Goal: Task Accomplishment & Management: Manage account settings

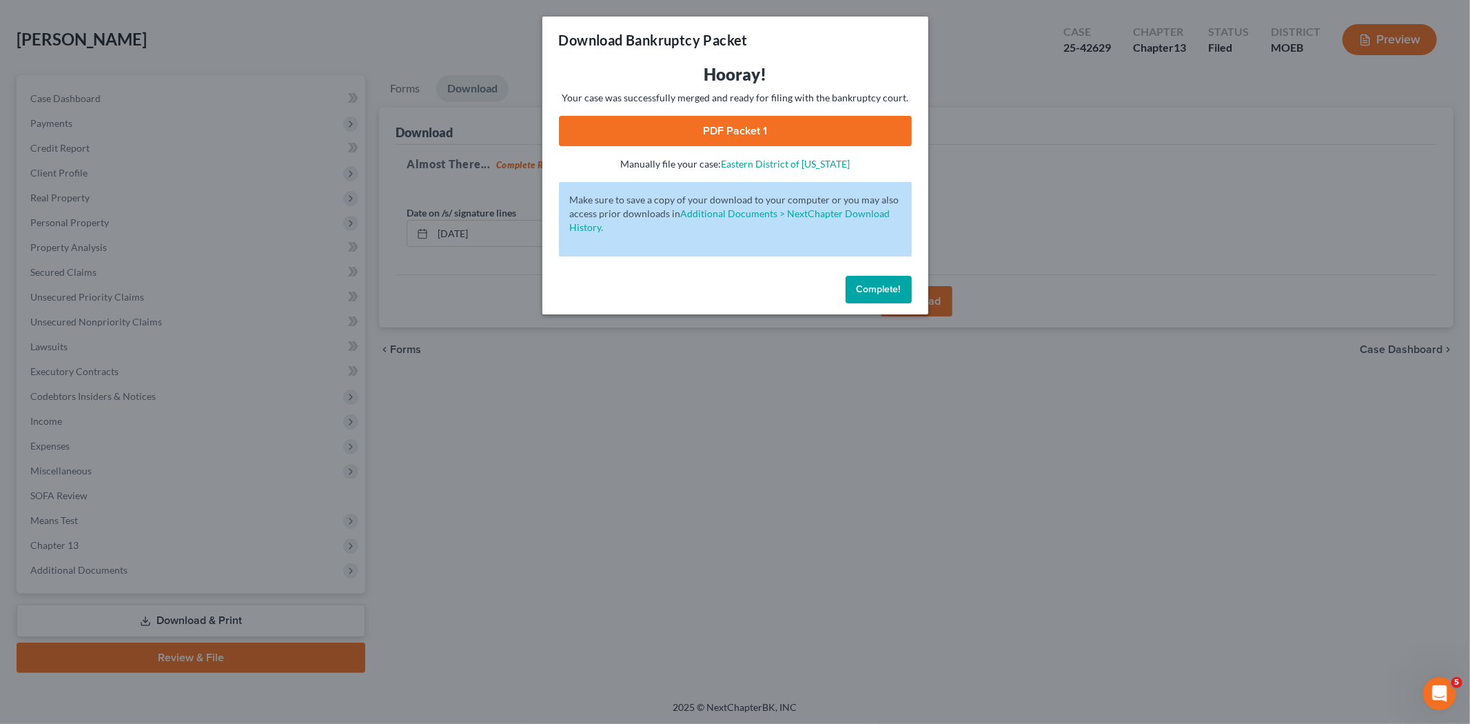
scroll to position [57, 0]
click at [887, 298] on button "Complete!" at bounding box center [879, 290] width 66 height 28
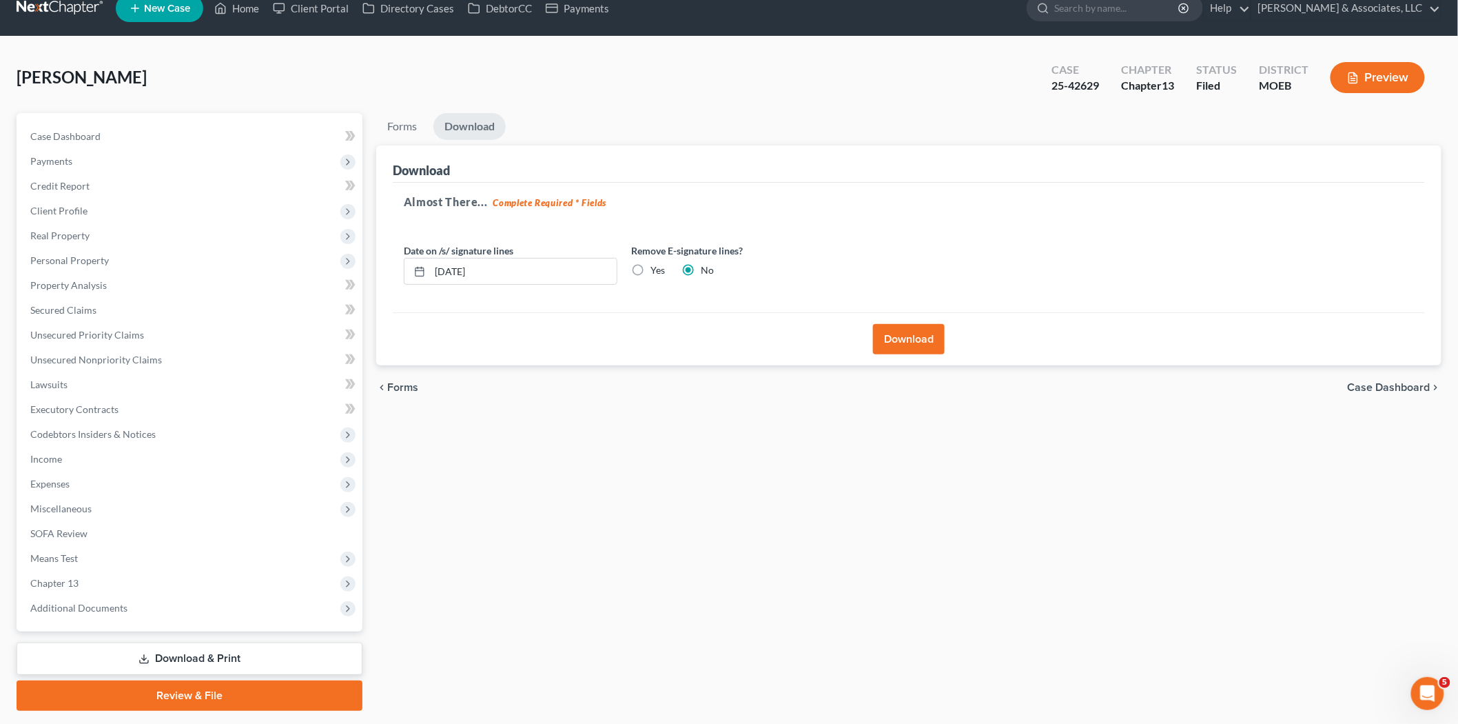
scroll to position [0, 0]
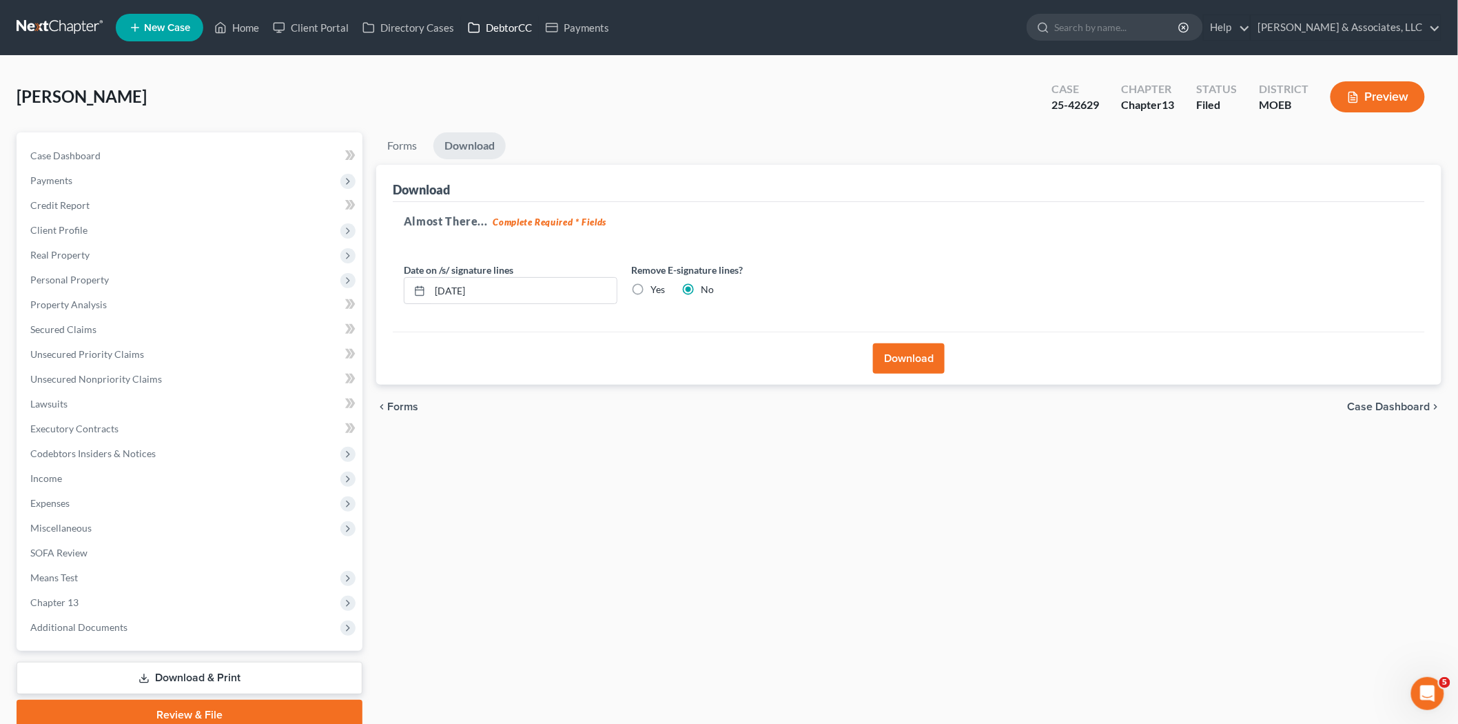
click at [498, 23] on link "DebtorCC" at bounding box center [500, 27] width 78 height 25
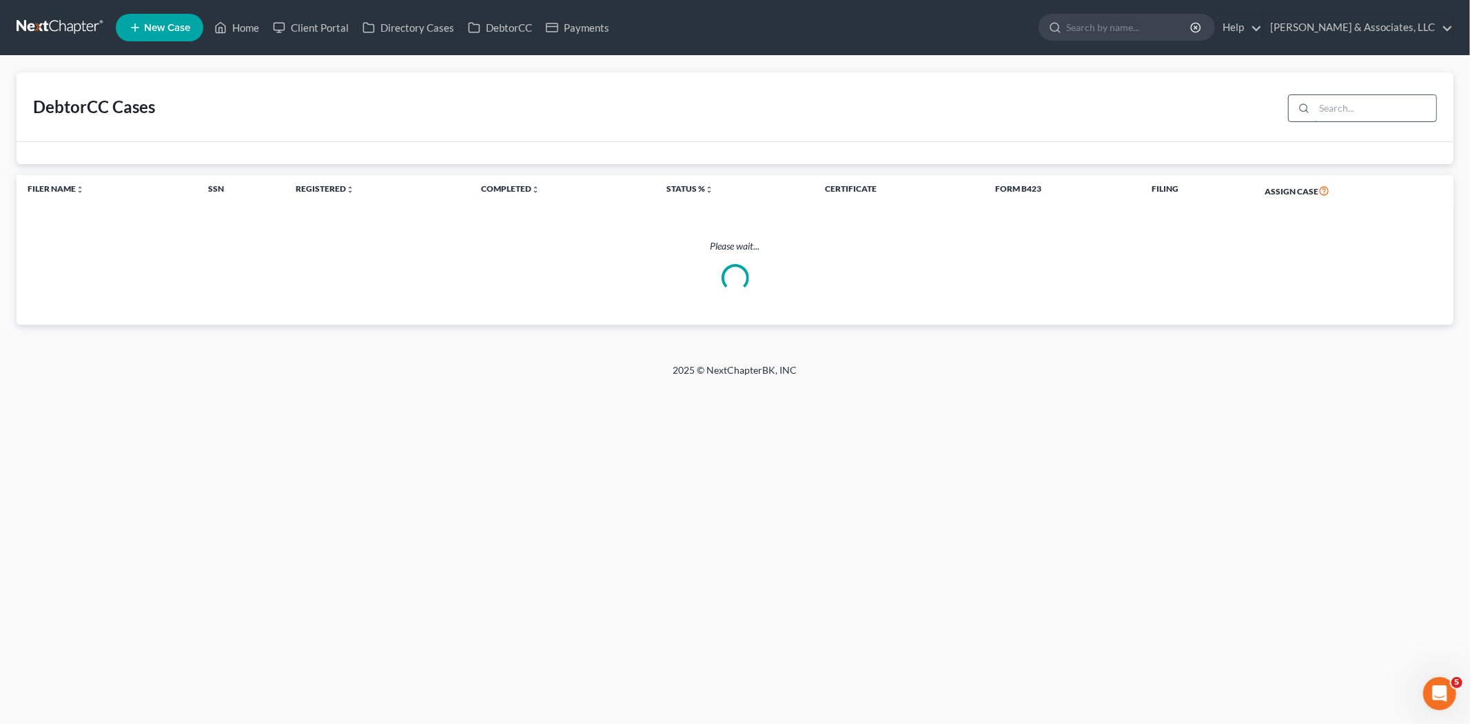
click at [1352, 110] on input "search" at bounding box center [1375, 108] width 122 height 26
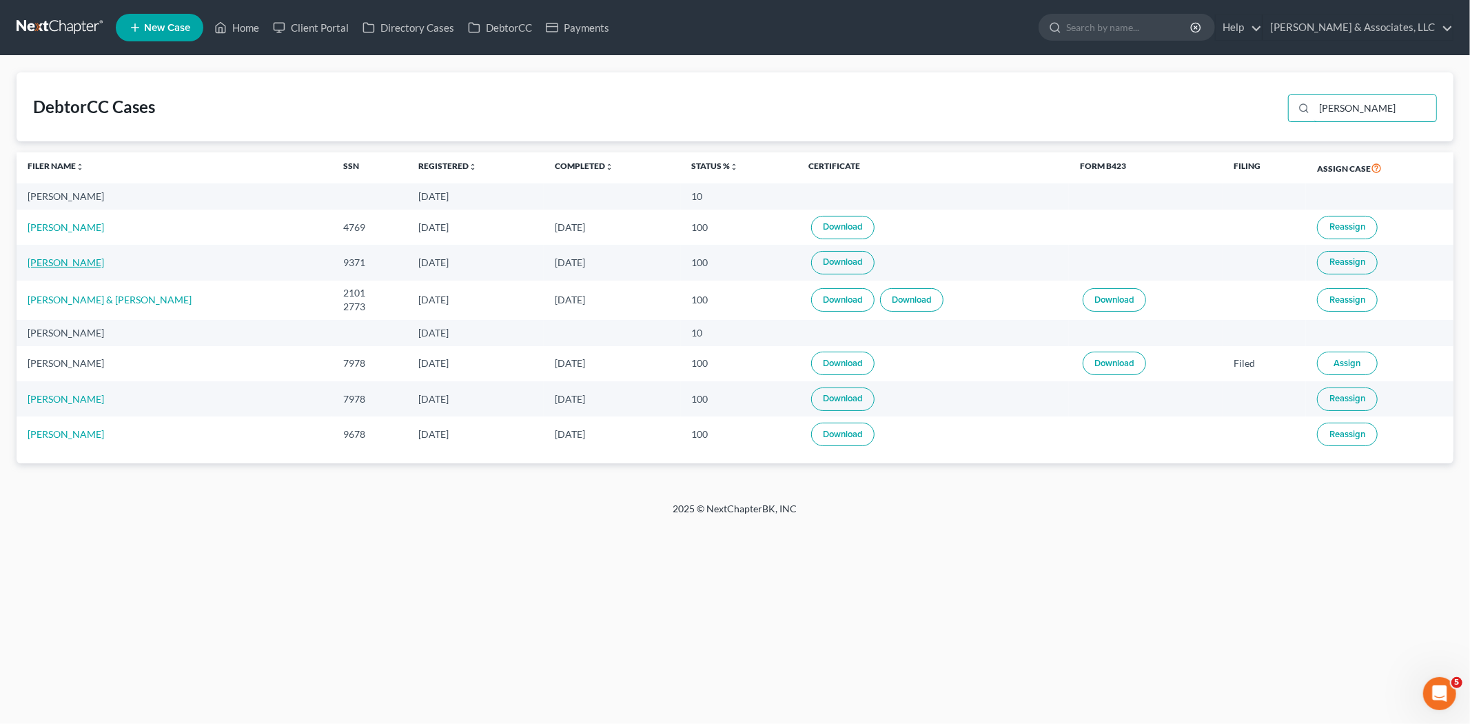
type input "[PERSON_NAME]"
click at [54, 257] on link "[PERSON_NAME]" at bounding box center [66, 262] width 76 height 12
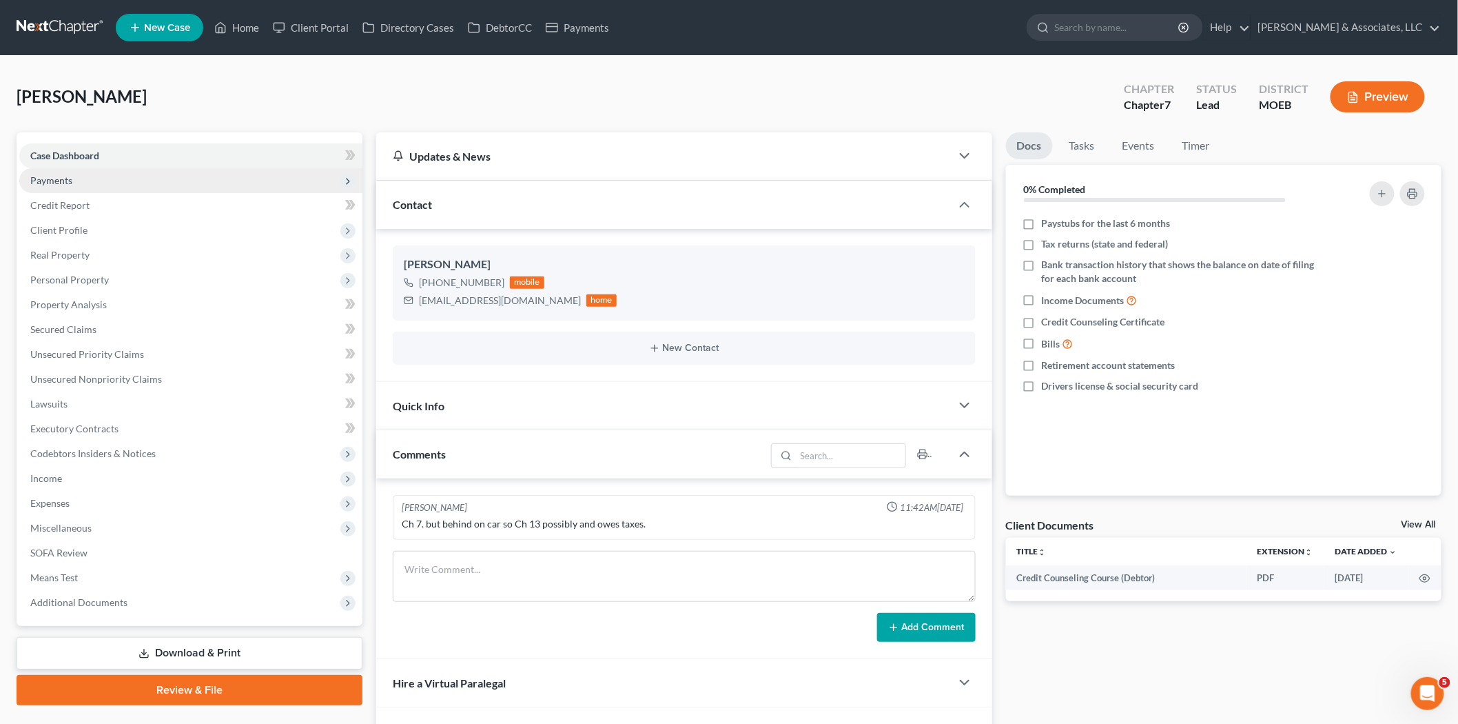
click at [85, 177] on span "Payments" at bounding box center [190, 180] width 343 height 25
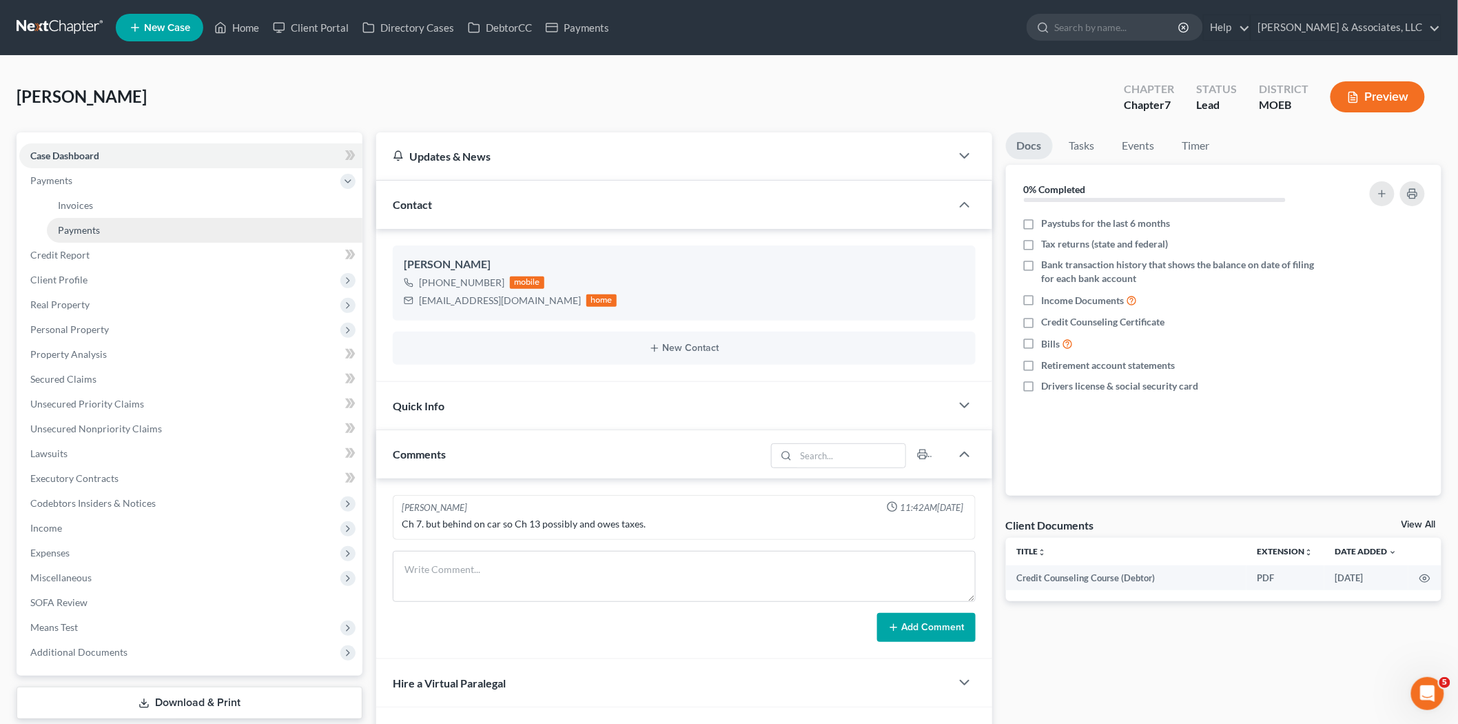
click at [105, 235] on link "Payments" at bounding box center [205, 230] width 316 height 25
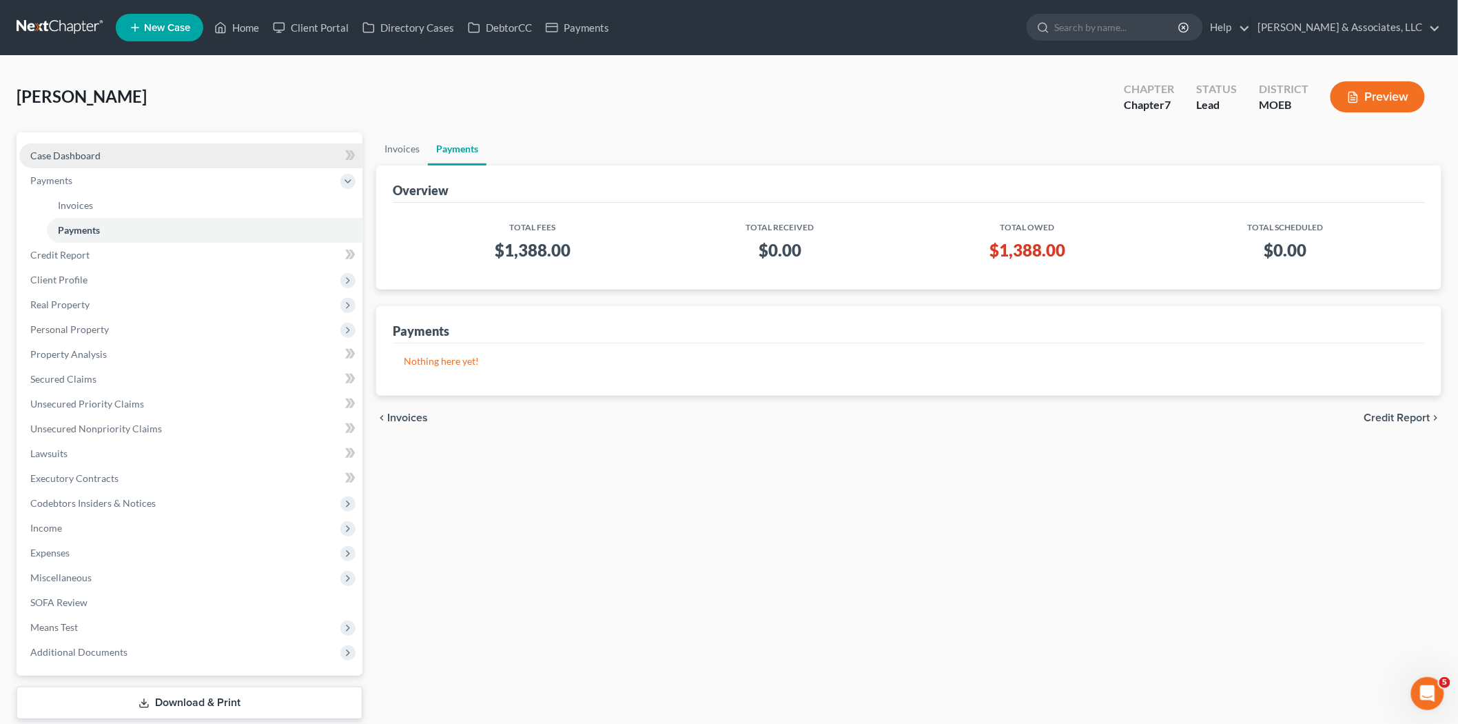
click at [57, 153] on span "Case Dashboard" at bounding box center [65, 156] width 70 height 12
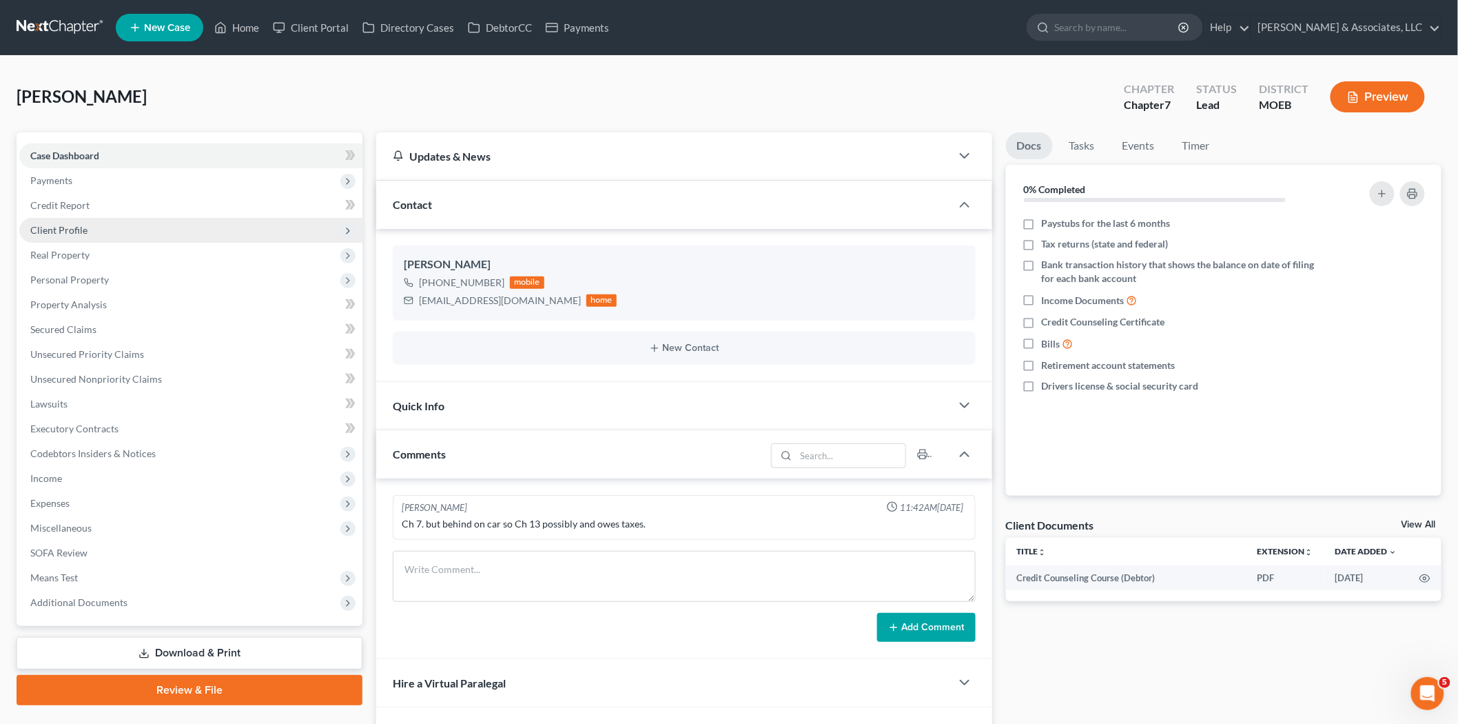
click at [70, 228] on span "Client Profile" at bounding box center [58, 230] width 57 height 12
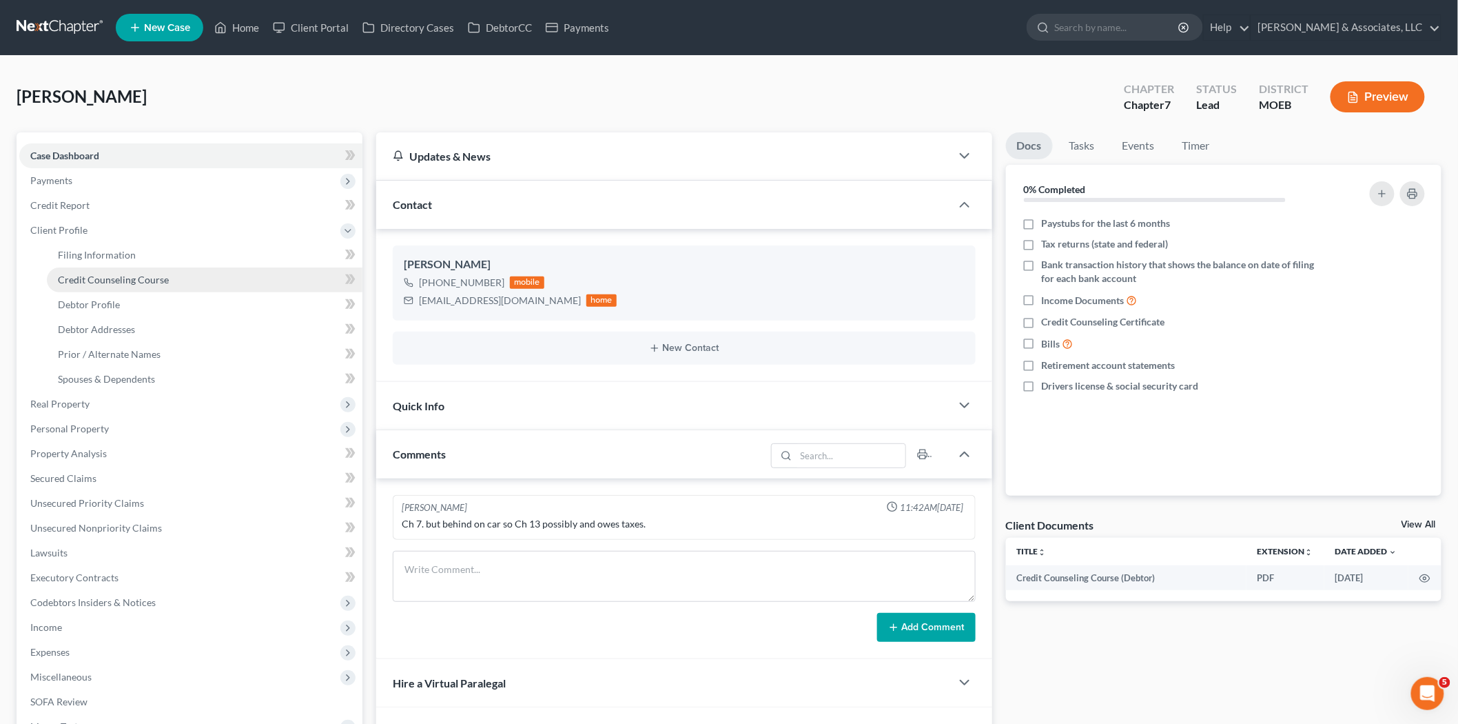
click at [104, 269] on link "Credit Counseling Course" at bounding box center [205, 279] width 316 height 25
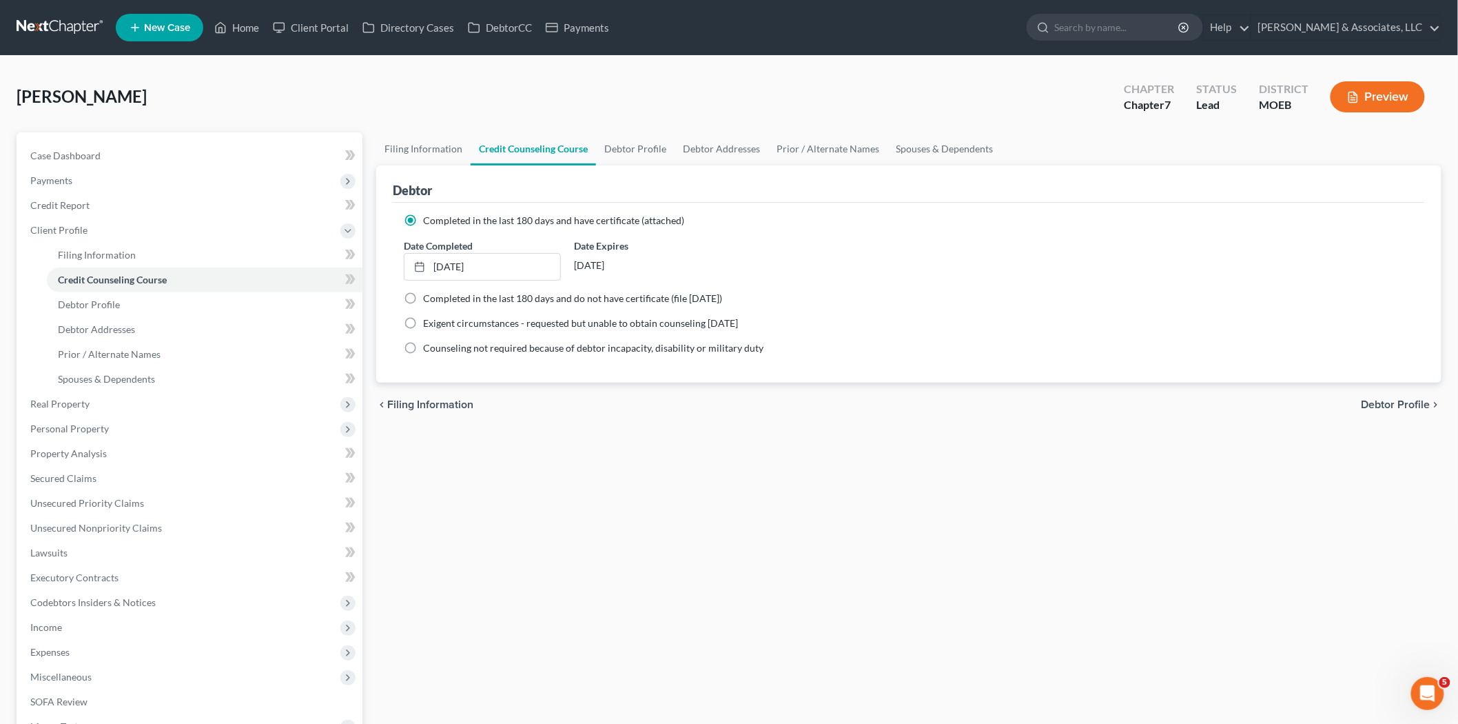
scroll to position [181, 0]
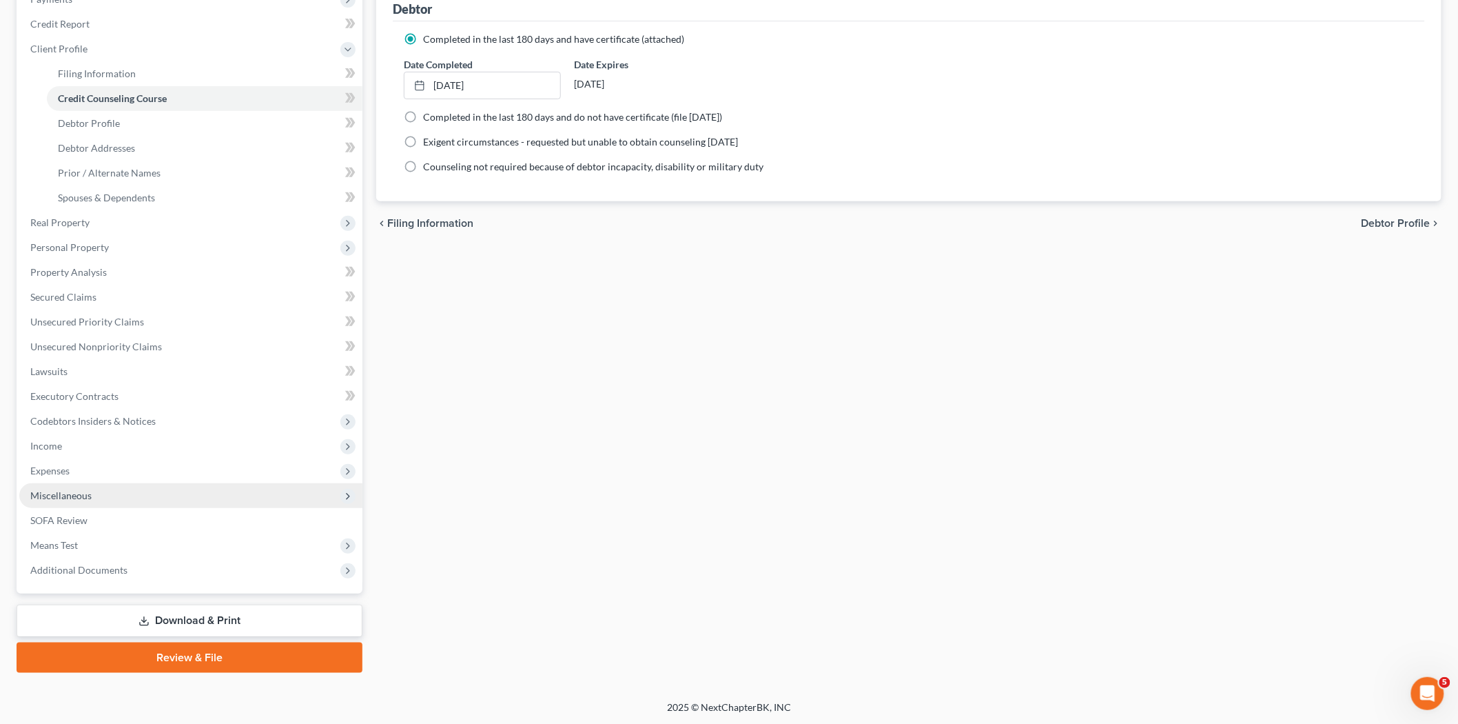
click at [95, 498] on span "Miscellaneous" at bounding box center [190, 495] width 343 height 25
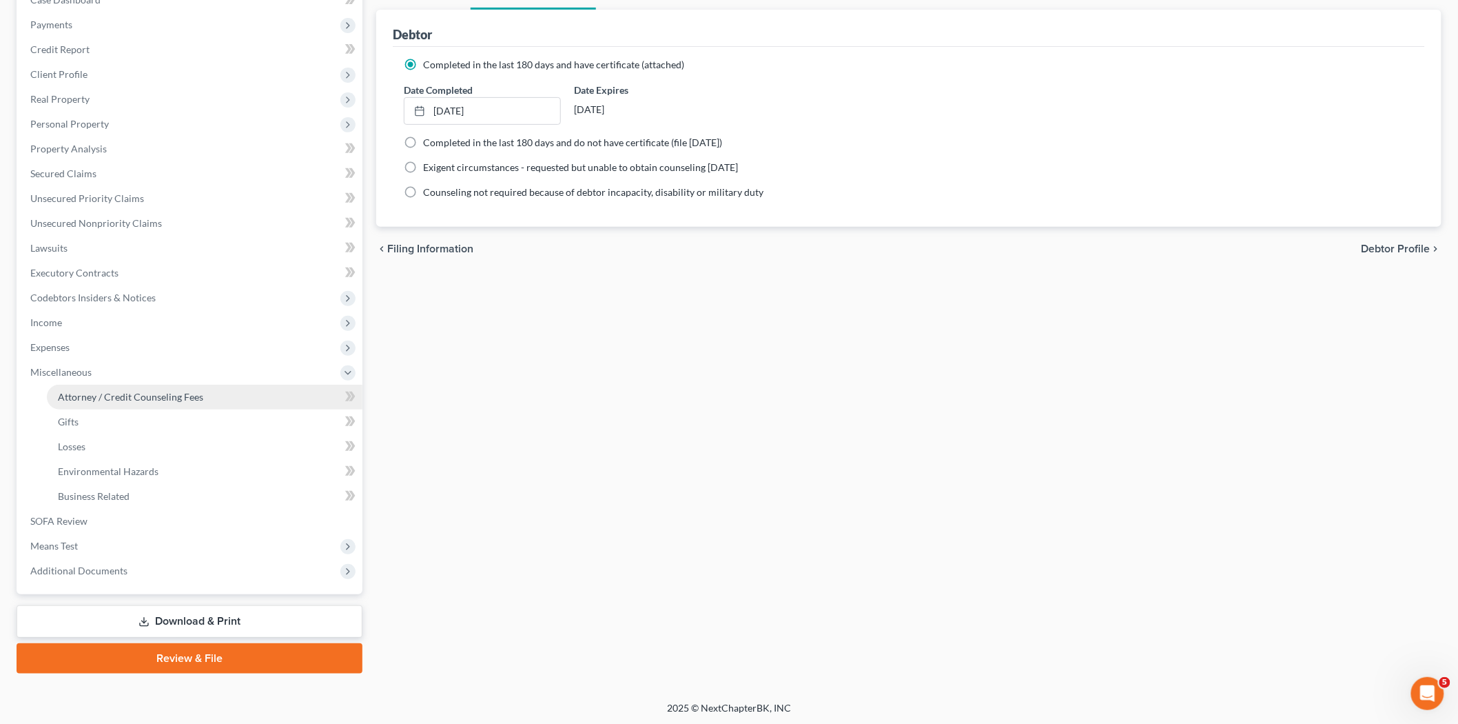
click at [166, 391] on span "Attorney / Credit Counseling Fees" at bounding box center [130, 397] width 145 height 12
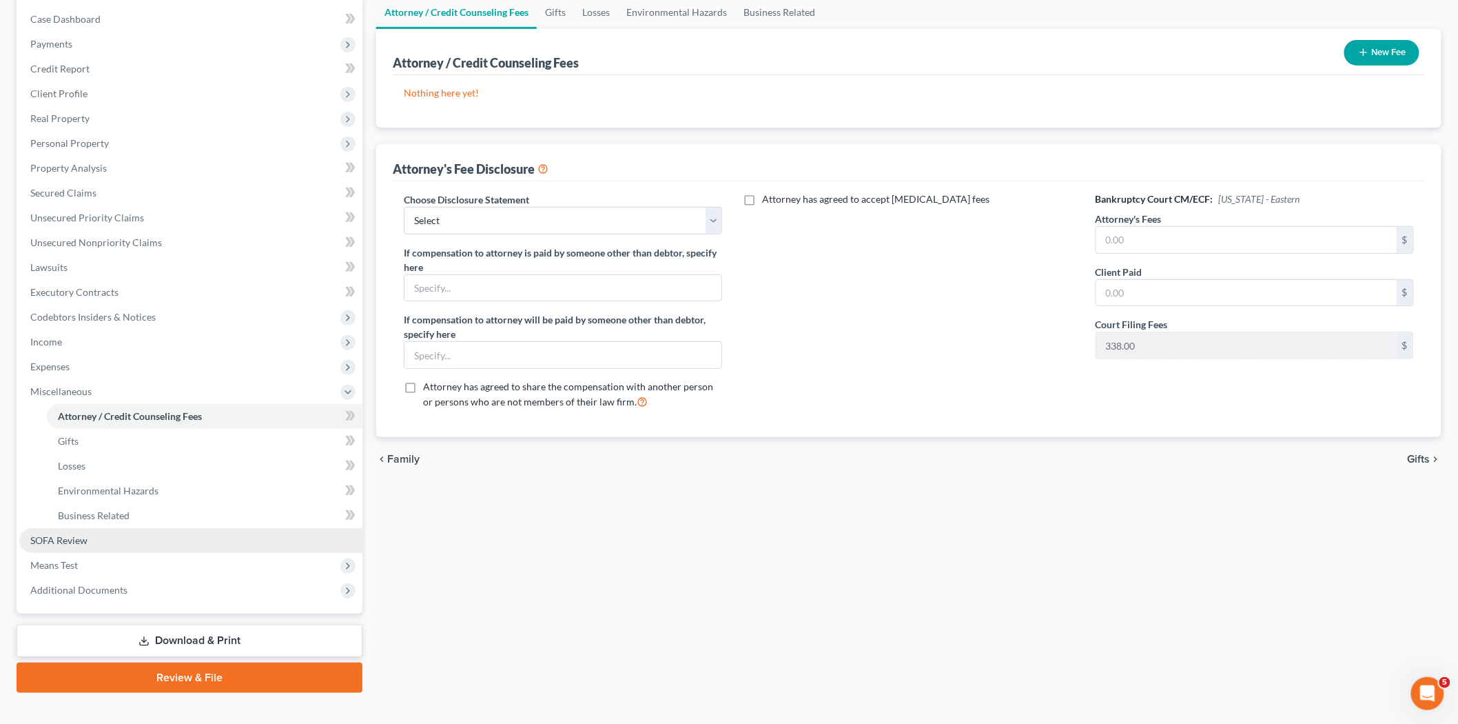
scroll to position [156, 0]
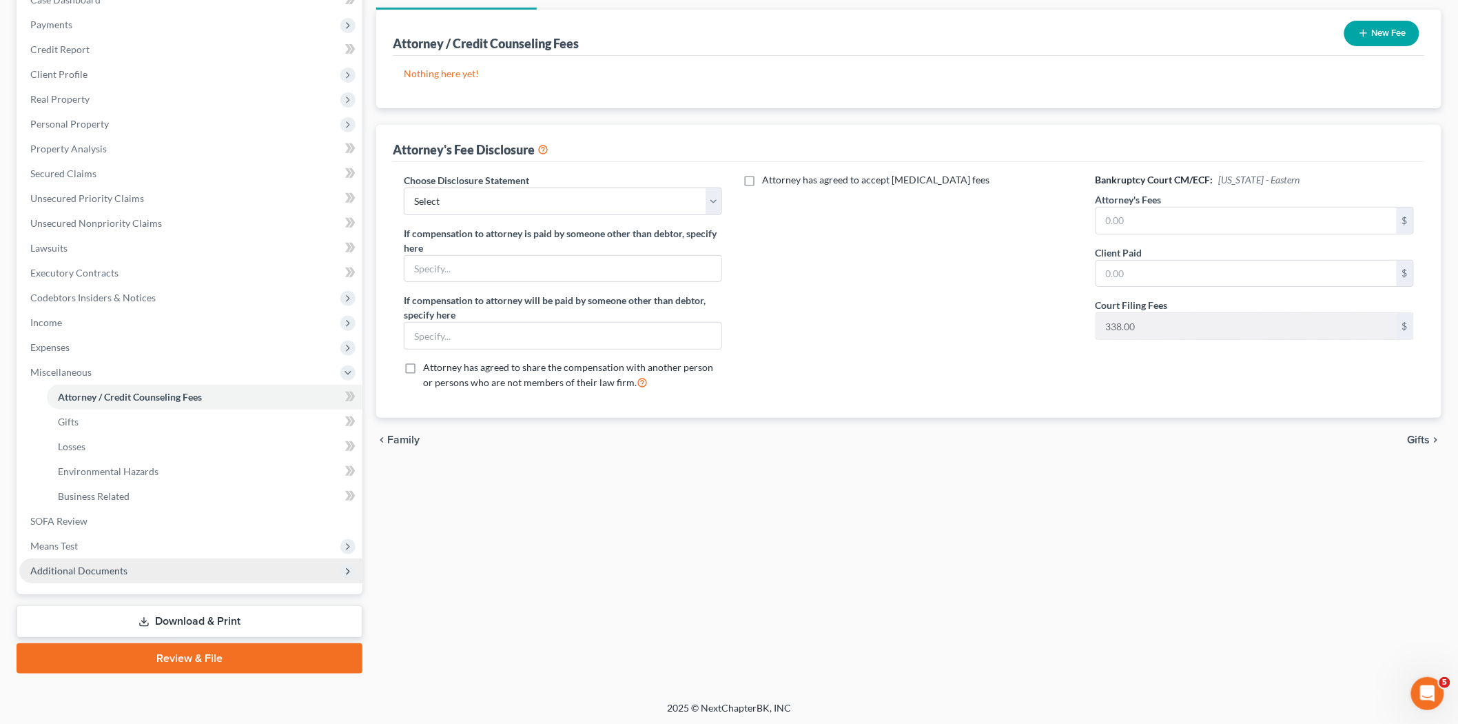
click at [88, 564] on span "Additional Documents" at bounding box center [78, 570] width 97 height 12
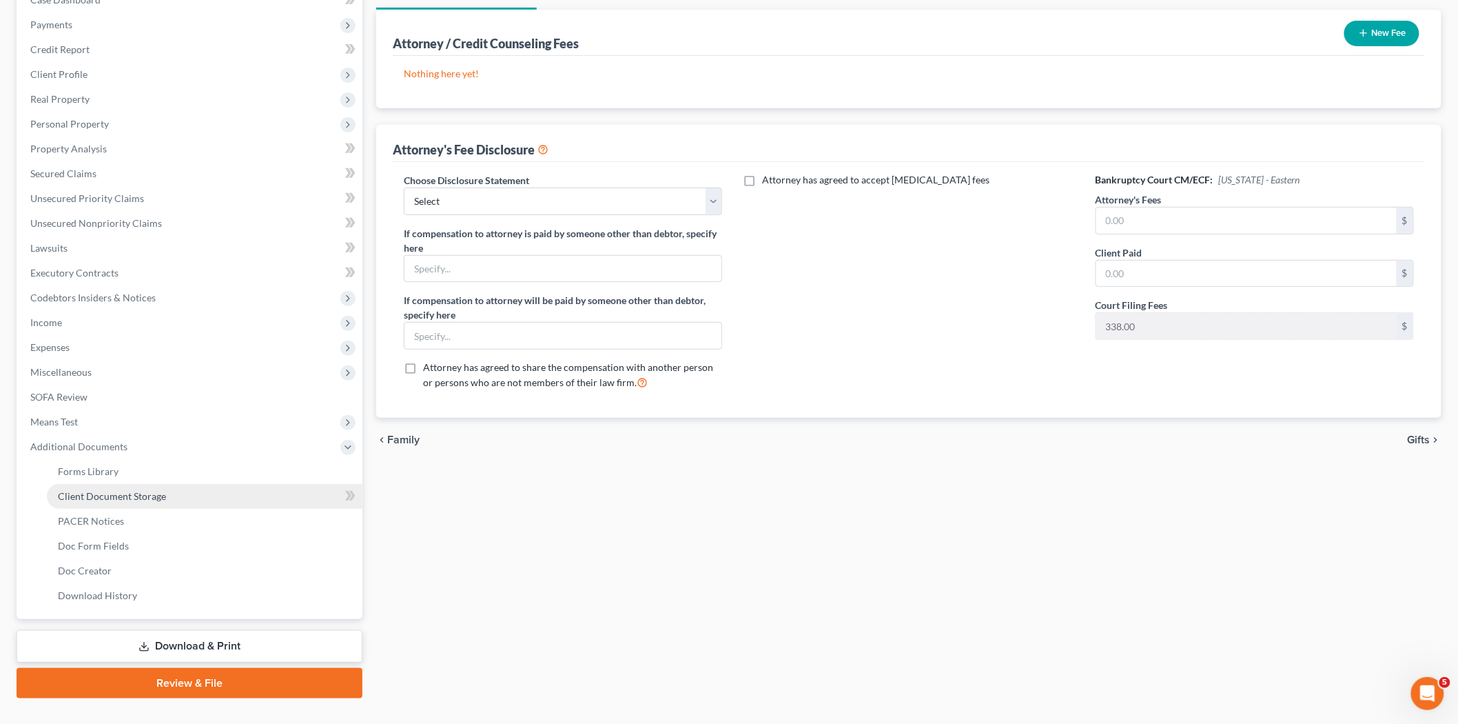
click at [127, 502] on link "Client Document Storage" at bounding box center [205, 496] width 316 height 25
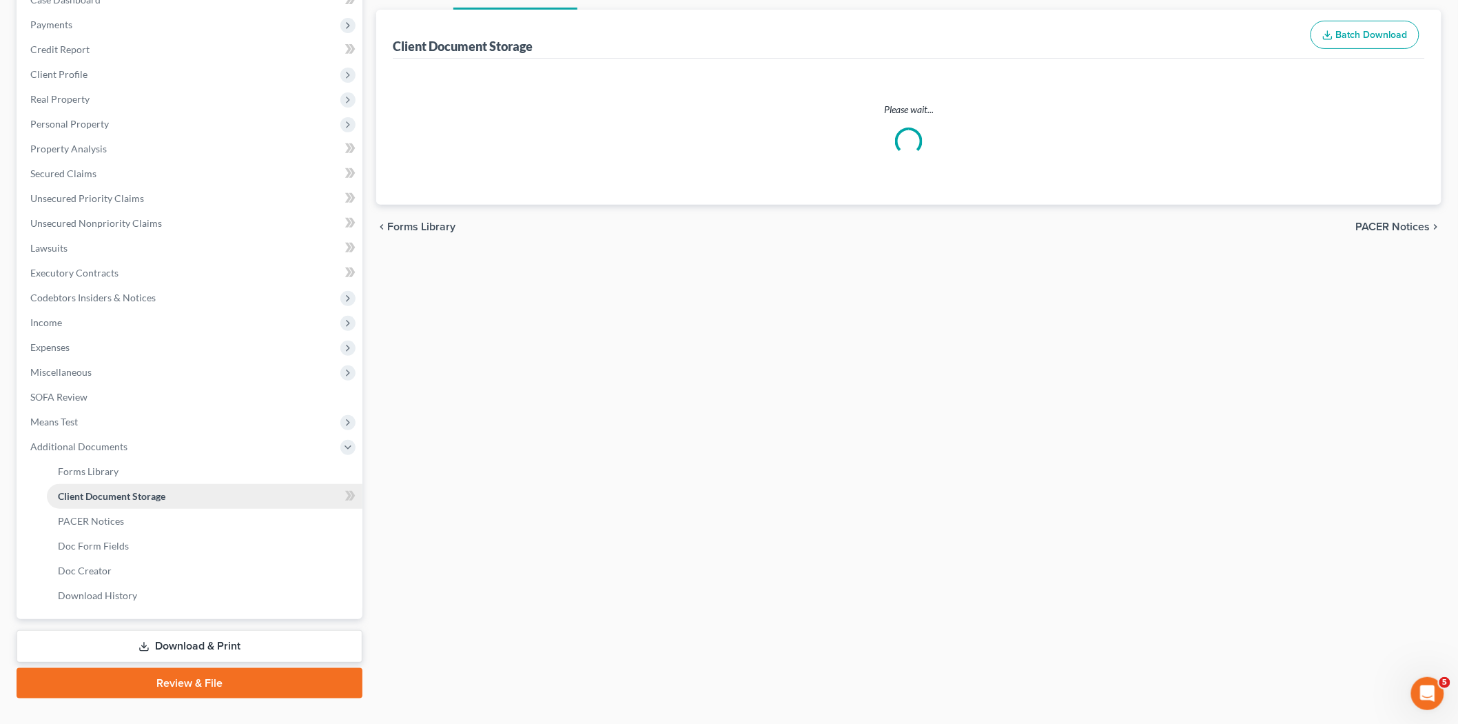
scroll to position [15, 0]
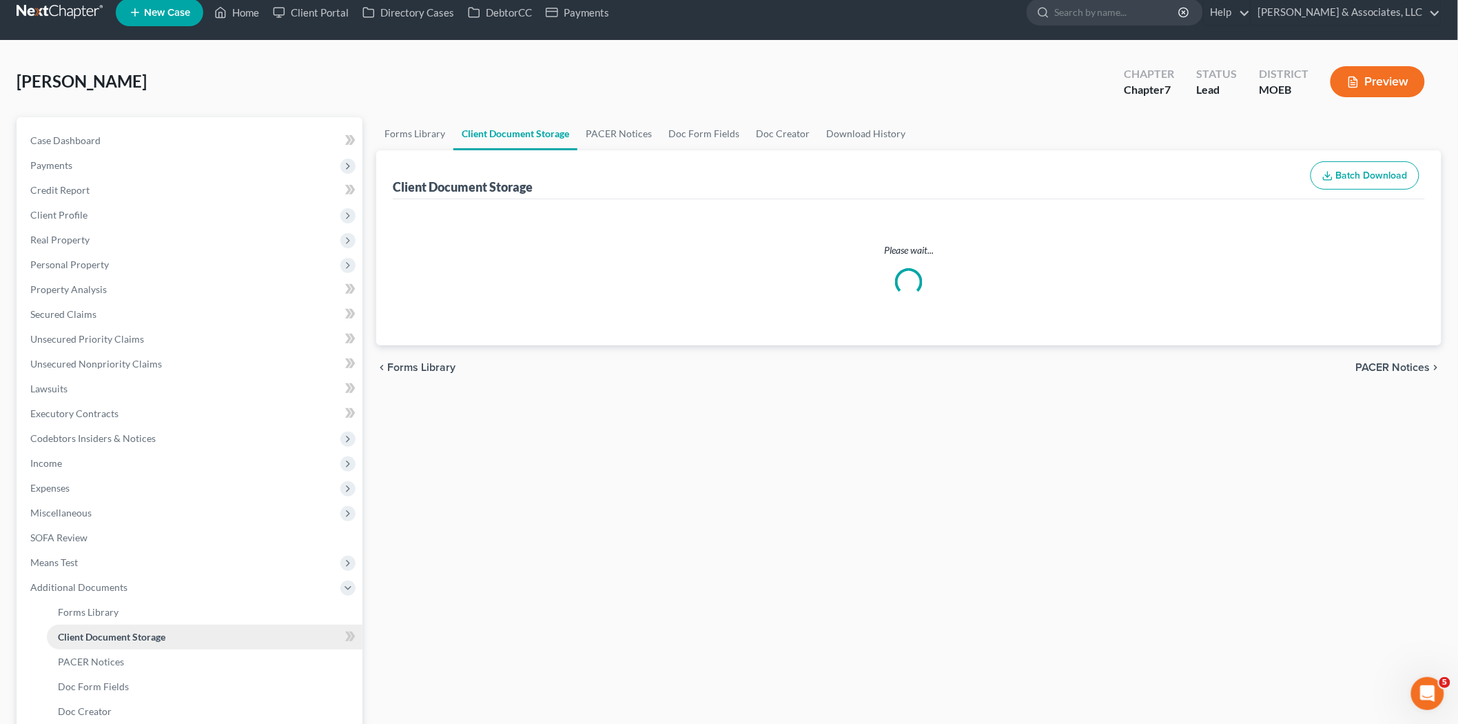
select select "9"
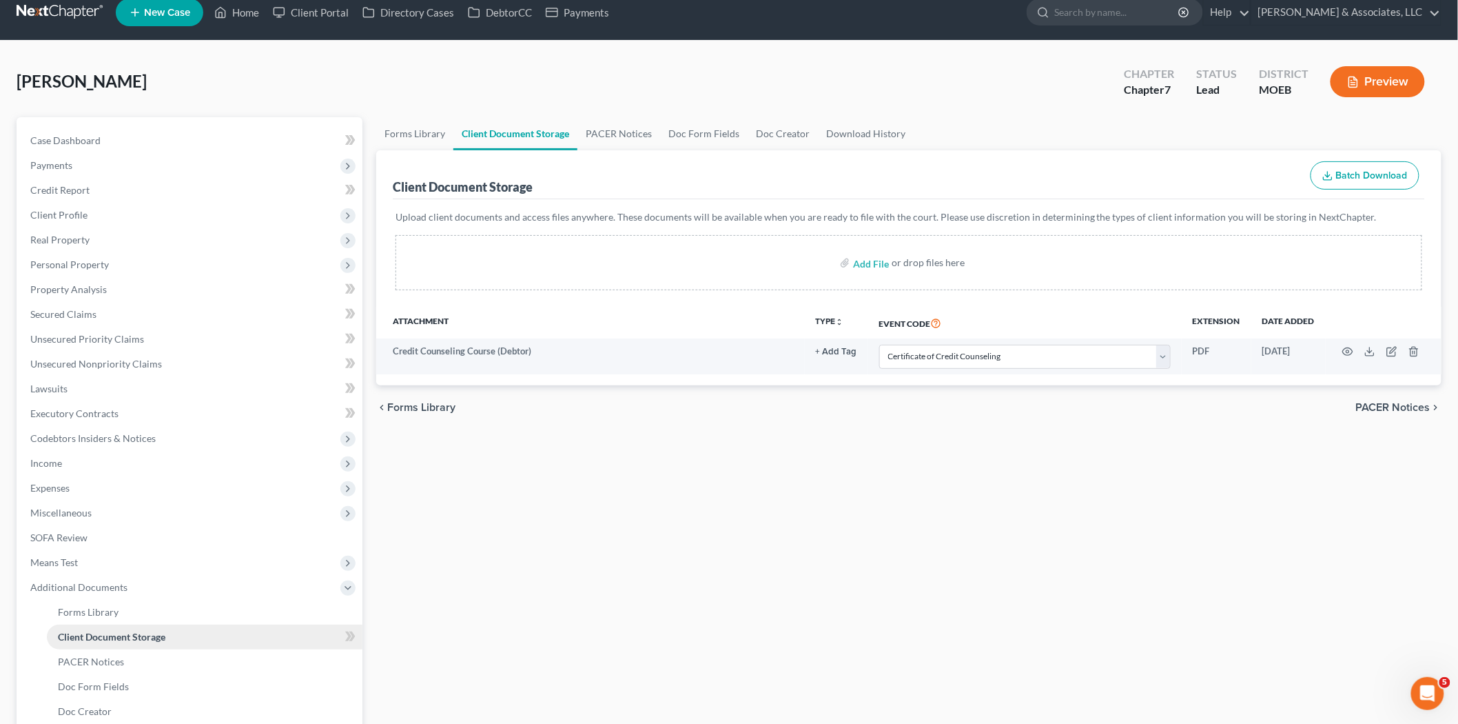
scroll to position [0, 0]
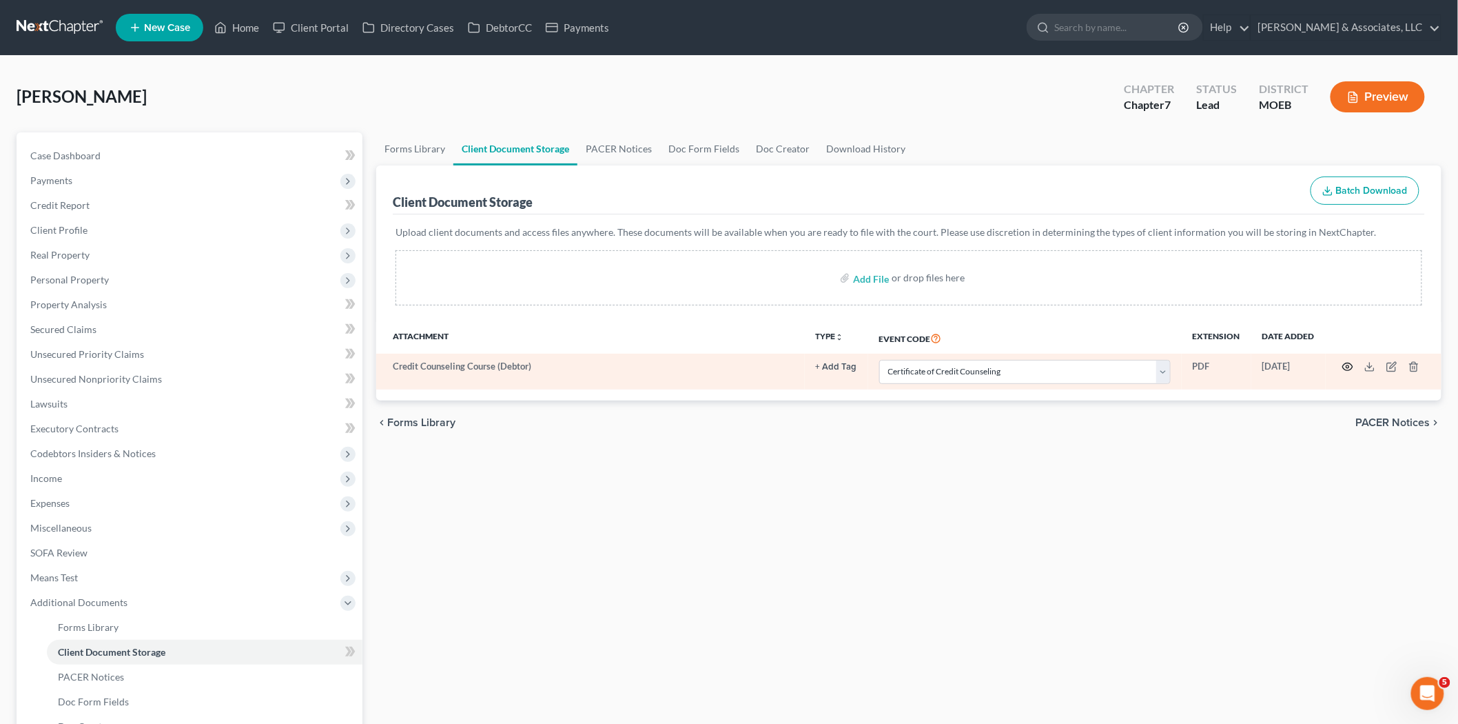
click at [1352, 366] on icon "button" at bounding box center [1347, 366] width 11 height 11
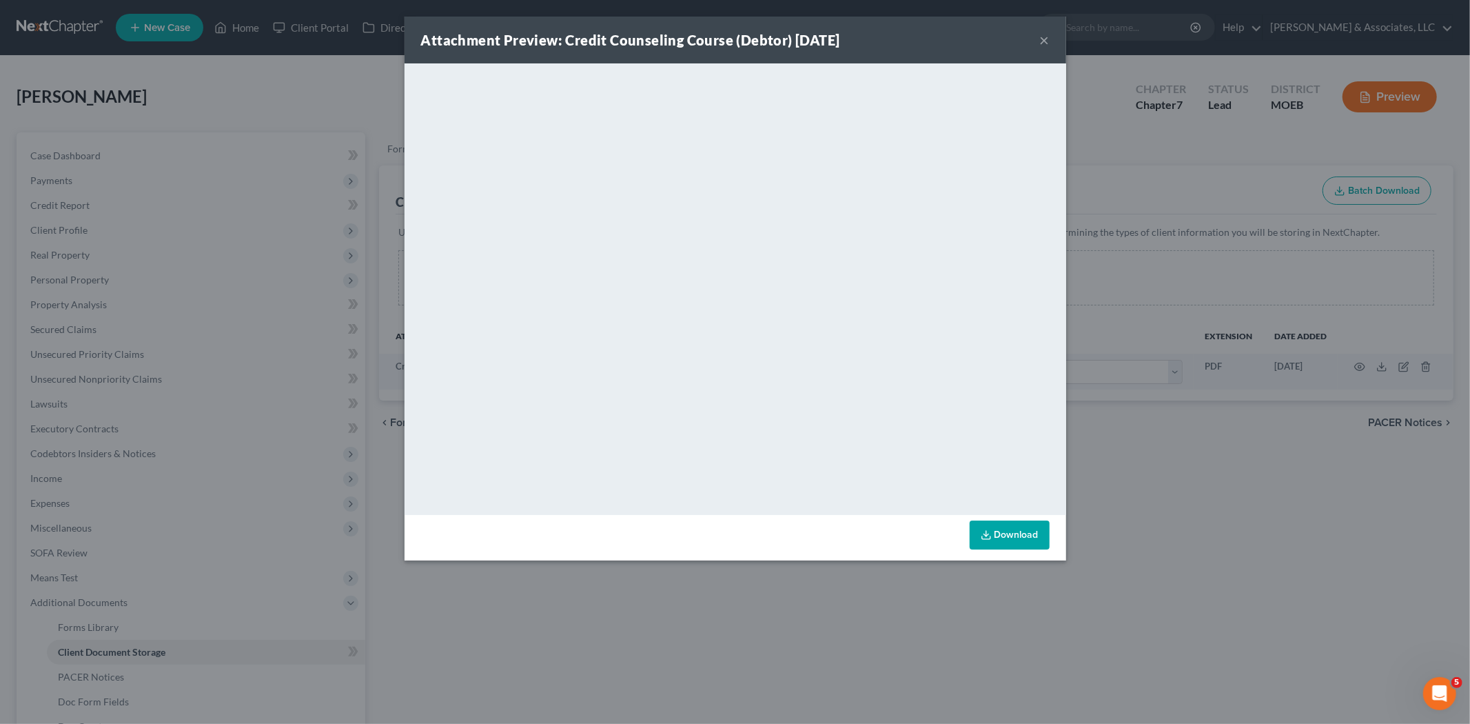
click at [1040, 39] on button "×" at bounding box center [1045, 40] width 10 height 17
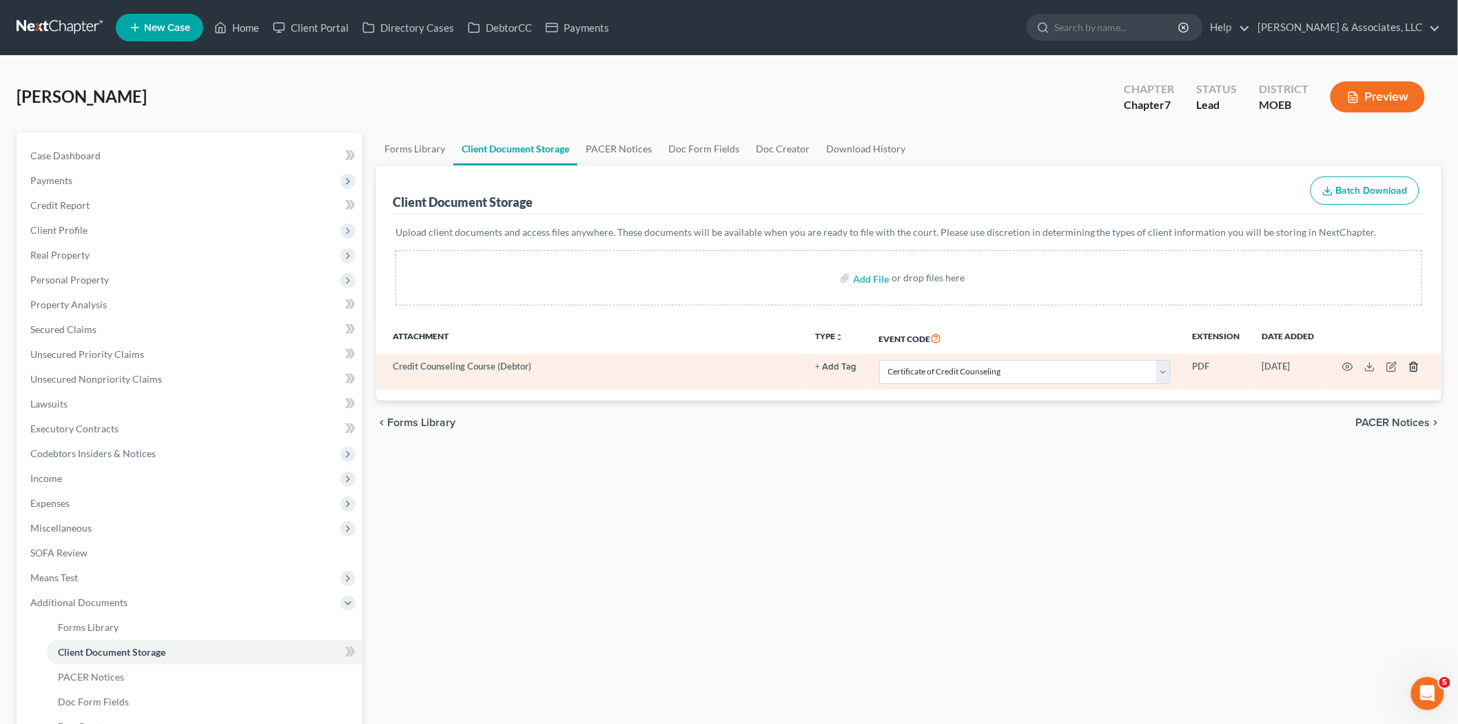
click at [1411, 368] on icon "button" at bounding box center [1414, 366] width 6 height 9
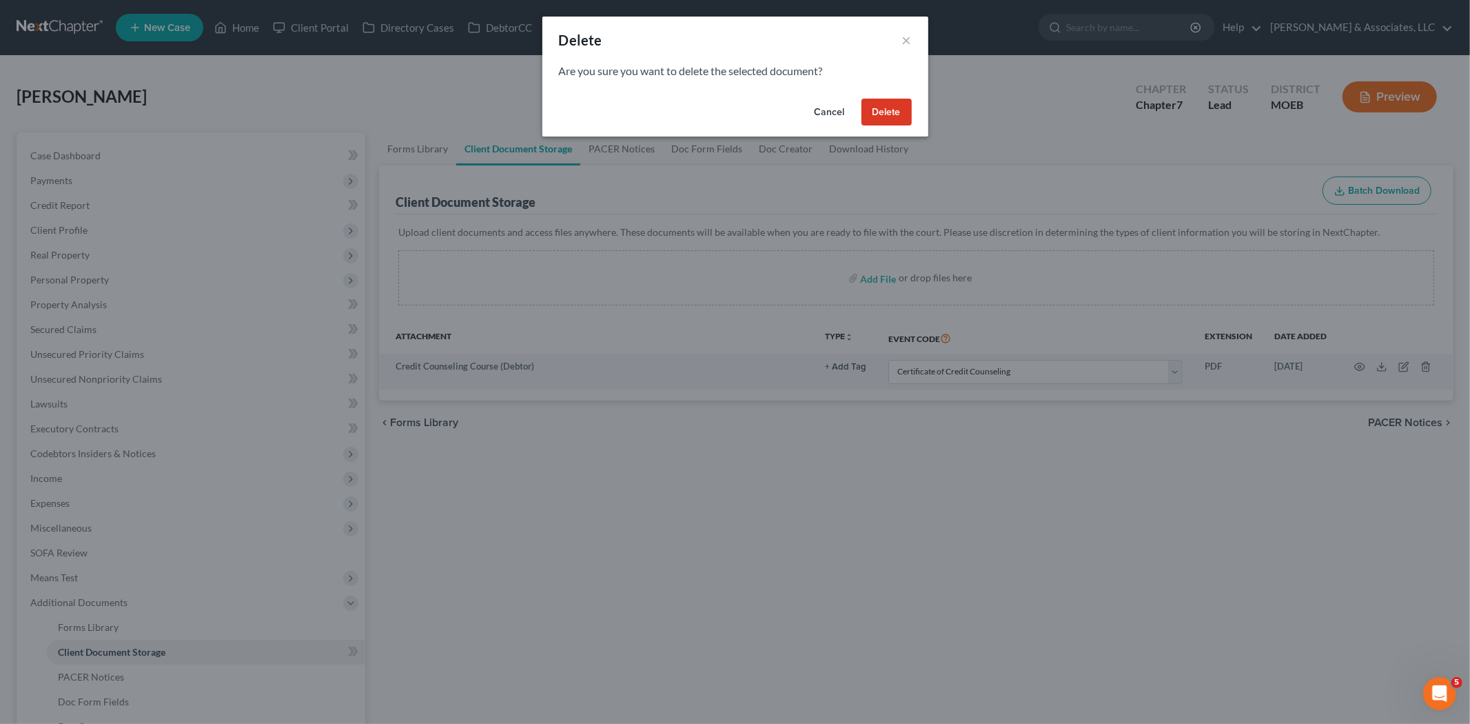
click at [886, 112] on button "Delete" at bounding box center [886, 113] width 50 height 28
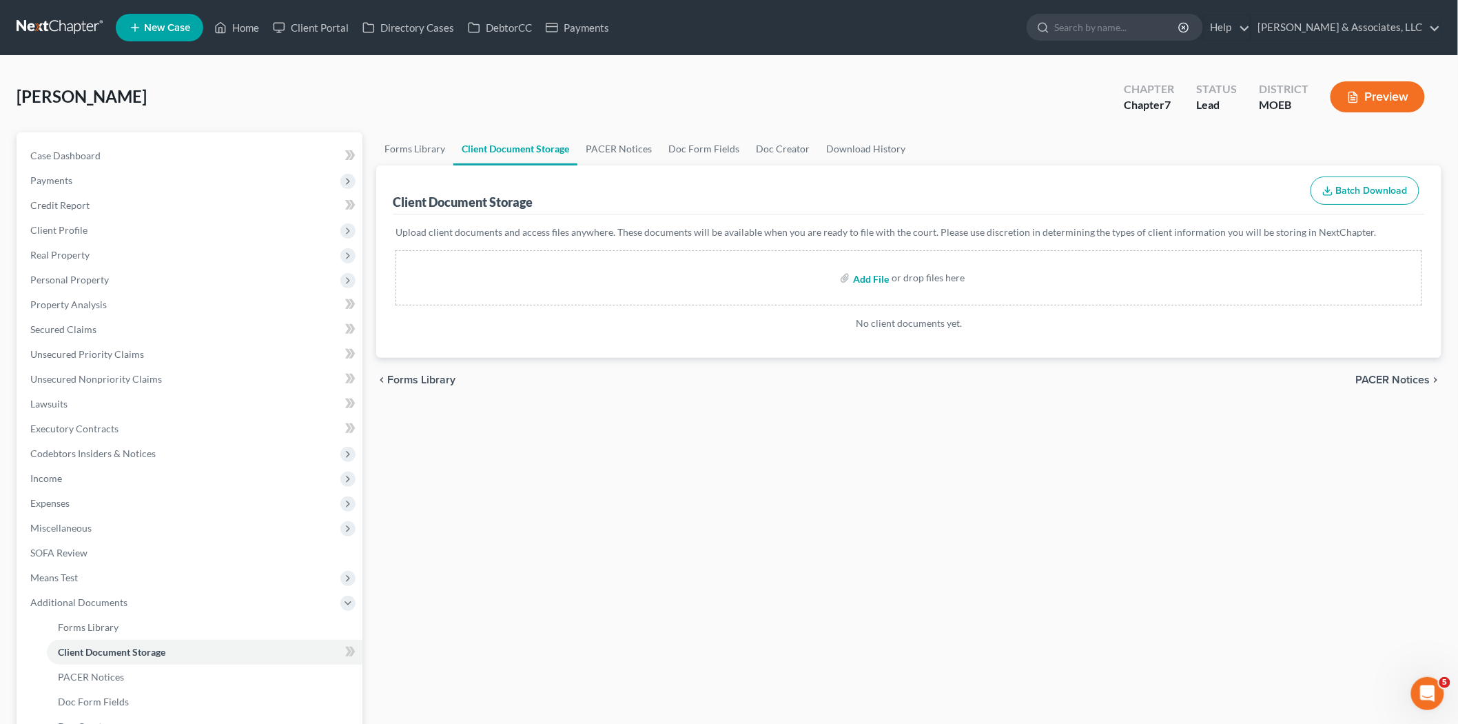
click at [877, 274] on input "file" at bounding box center [869, 277] width 33 height 25
type input "C:\fakepath\Certificate (61).pdf"
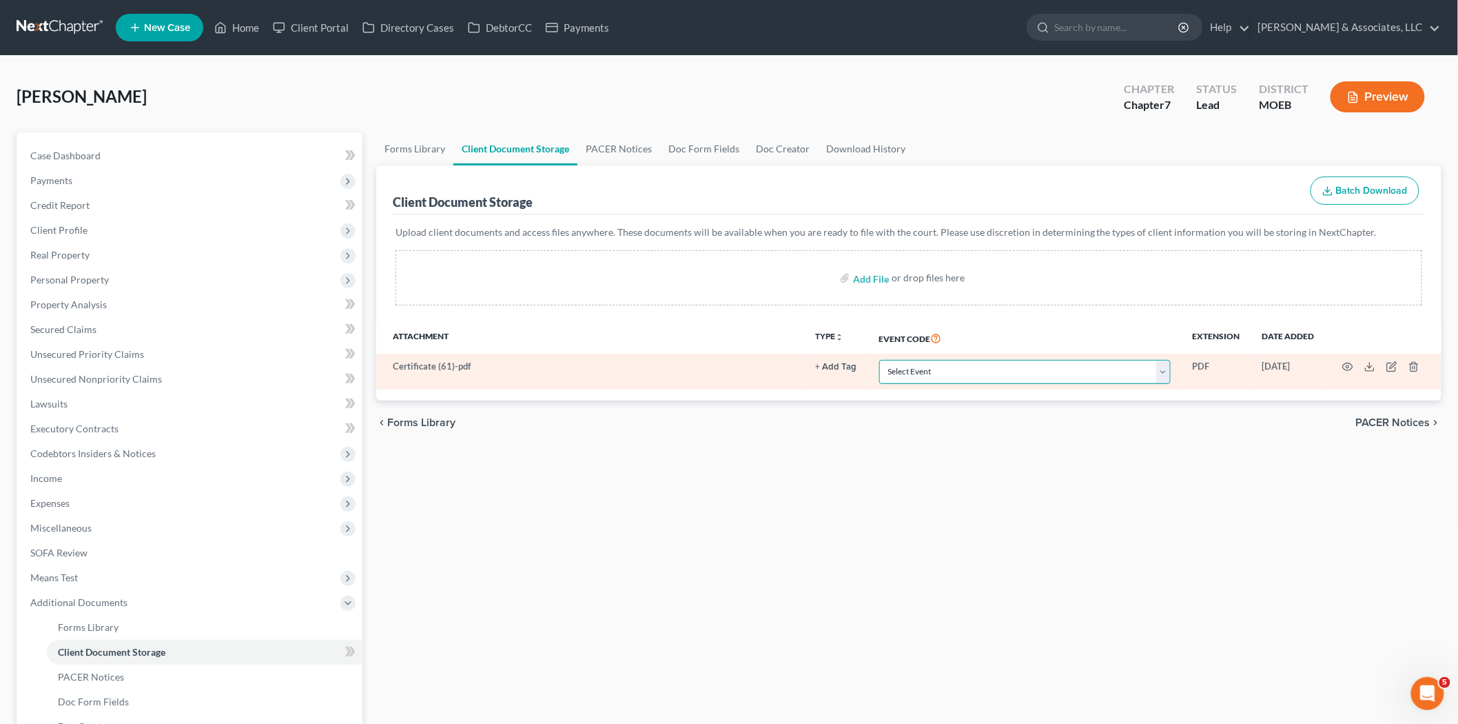
click at [1166, 369] on select "Select Event 20 Largest Unsecured Creditors Amended List of Creditors and Verif…" at bounding box center [1025, 372] width 292 height 24
select select "9"
click at [879, 360] on select "Select Event 20 Largest Unsecured Creditors Amended List of Creditors and Verif…" at bounding box center [1025, 372] width 292 height 24
click at [1349, 367] on icon "button" at bounding box center [1347, 366] width 11 height 11
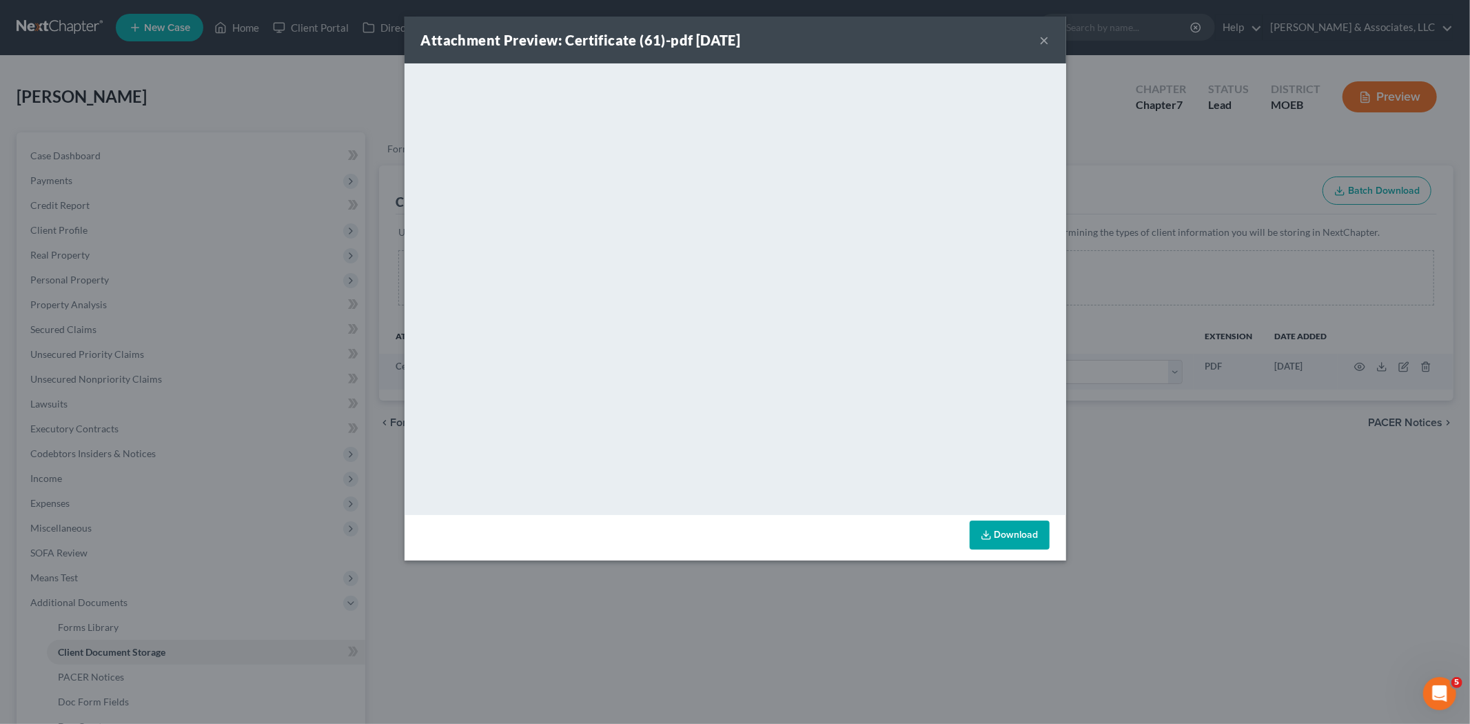
click at [1041, 37] on button "×" at bounding box center [1045, 40] width 10 height 17
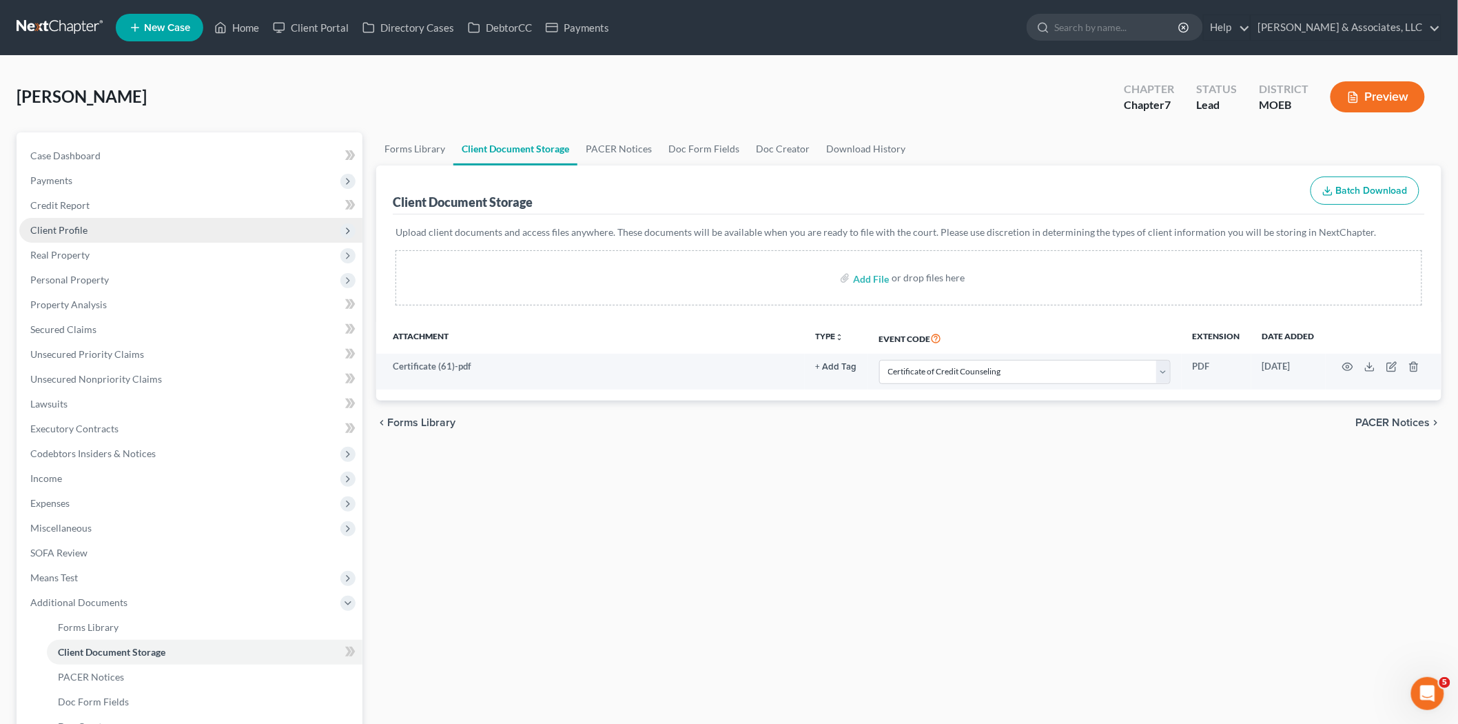
click at [56, 229] on span "Client Profile" at bounding box center [58, 230] width 57 height 12
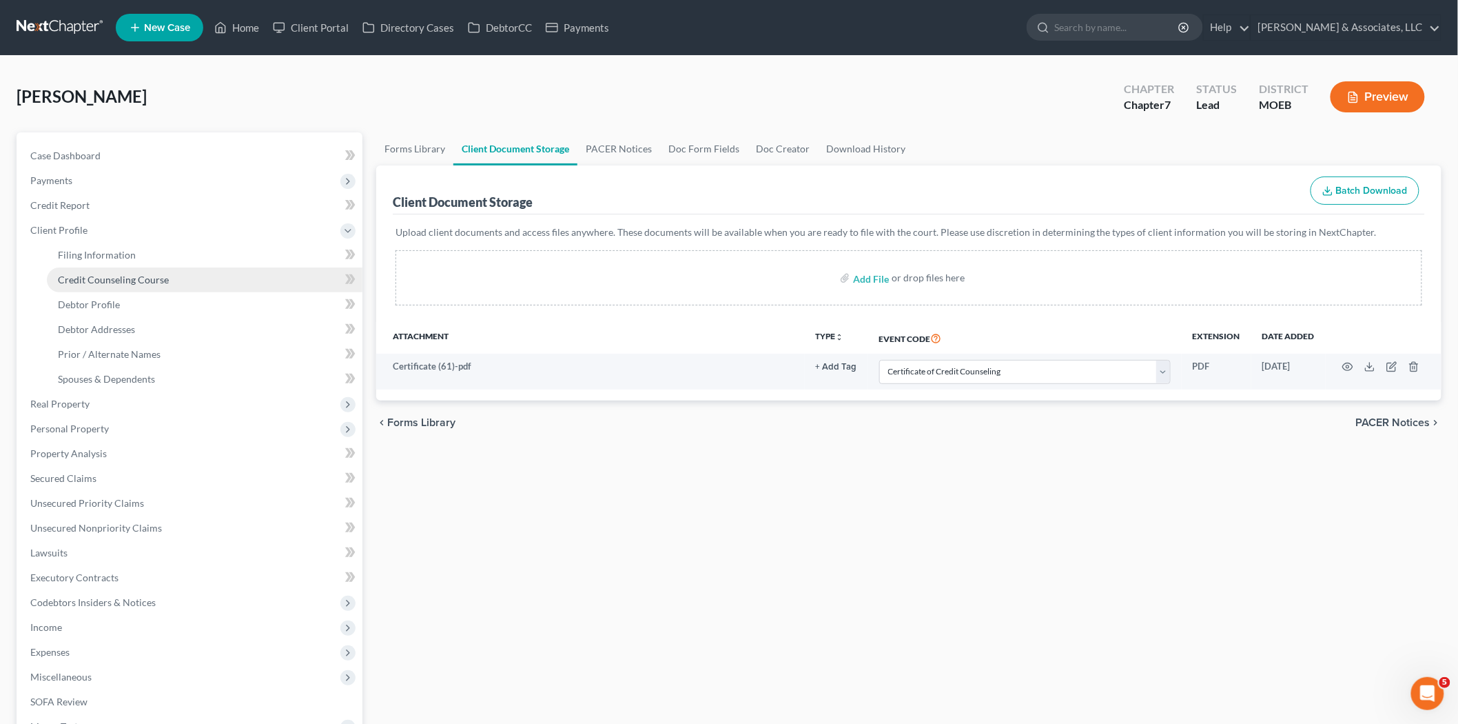
click at [87, 281] on span "Credit Counseling Course" at bounding box center [113, 280] width 111 height 12
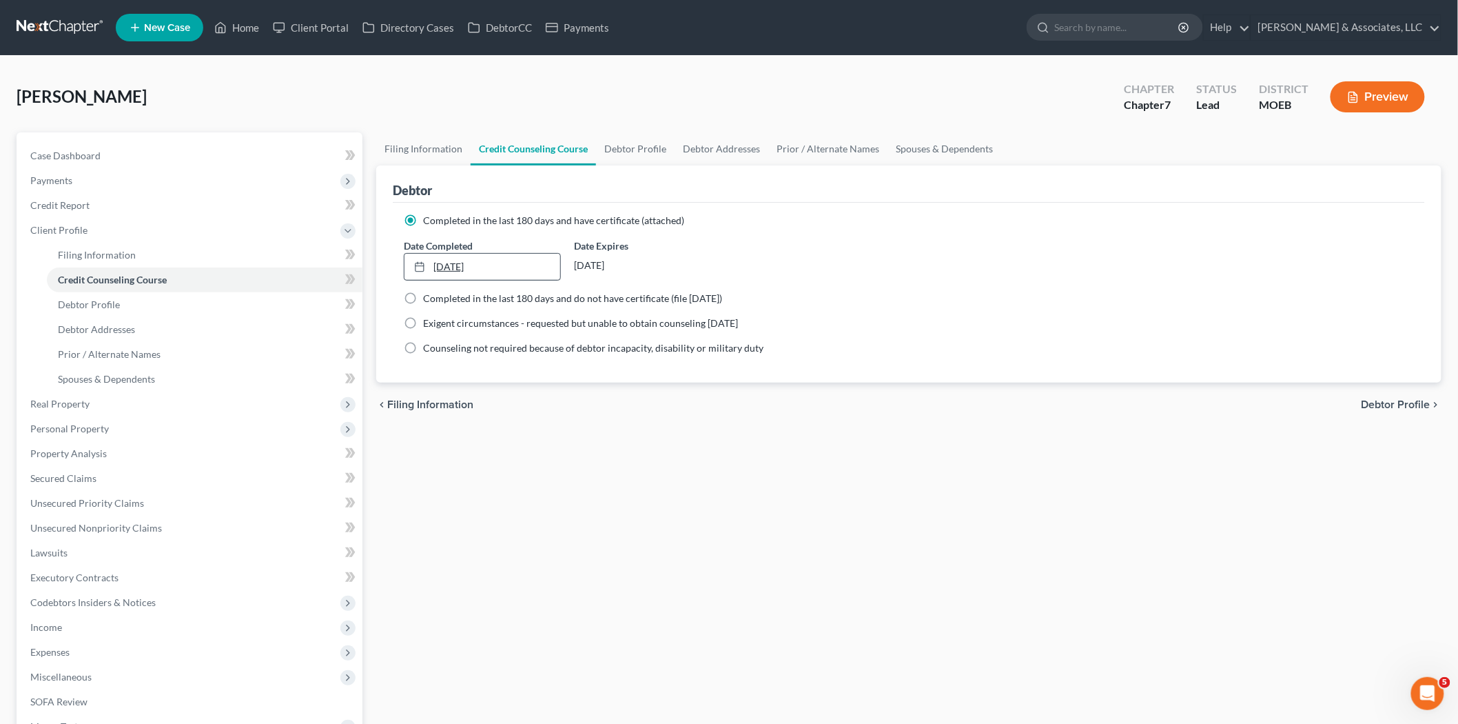
click at [467, 272] on link "[DATE]" at bounding box center [483, 267] width 156 height 26
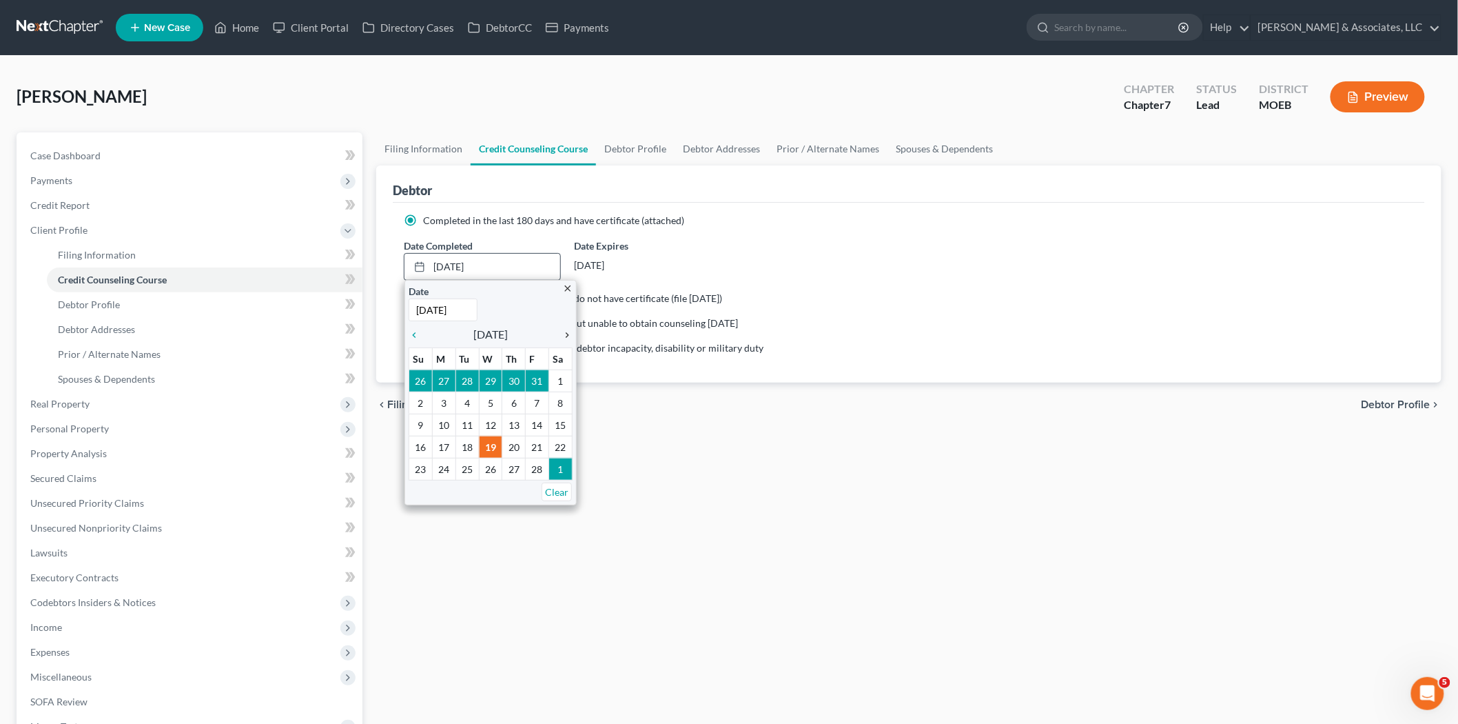
click at [564, 336] on icon "chevron_right" at bounding box center [564, 334] width 18 height 11
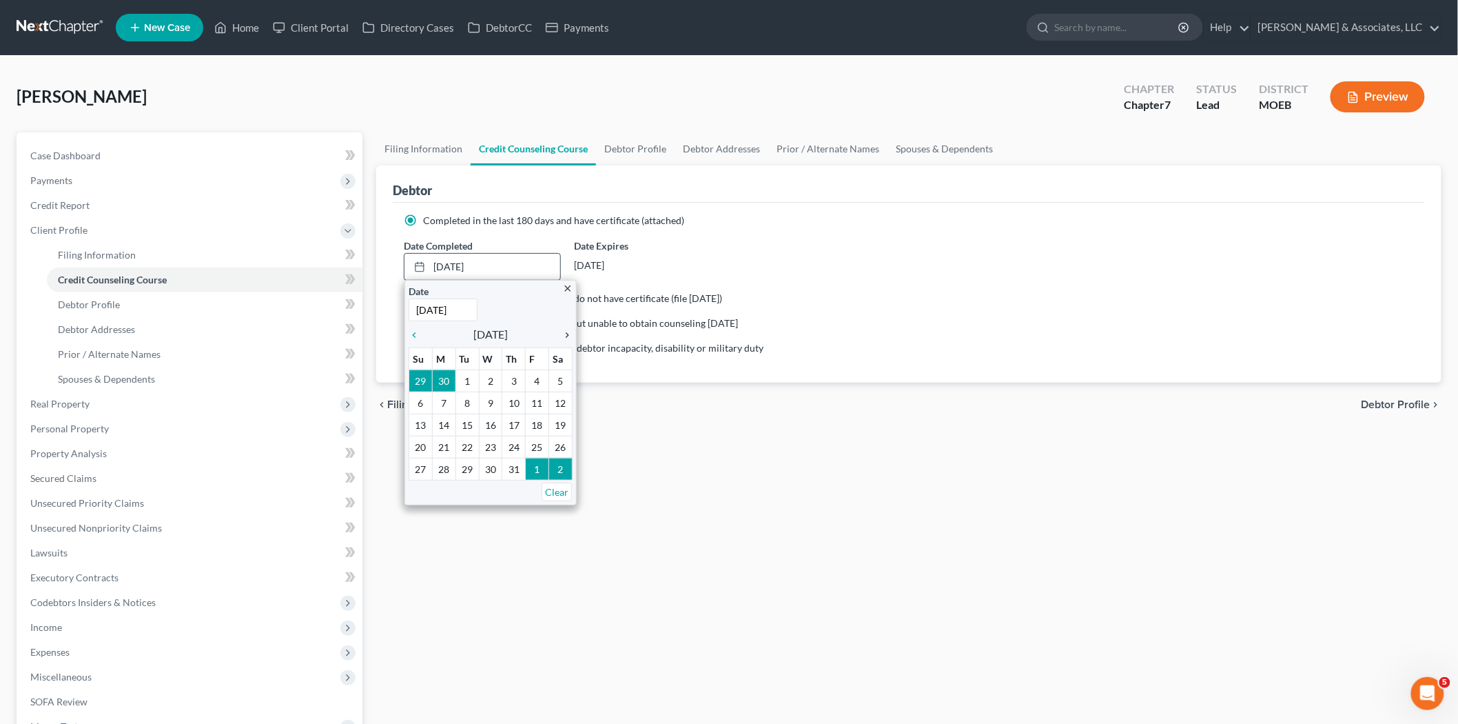
click at [564, 336] on icon "chevron_right" at bounding box center [564, 334] width 18 height 11
